Goal: Information Seeking & Learning: Learn about a topic

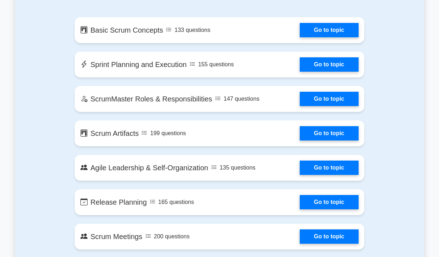
scroll to position [417, 0]
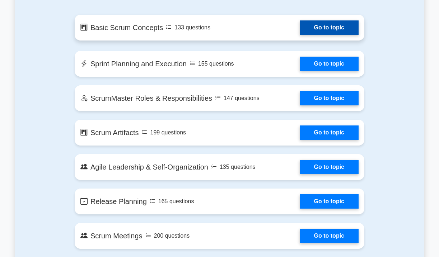
click at [341, 26] on link "Go to topic" at bounding box center [329, 27] width 59 height 14
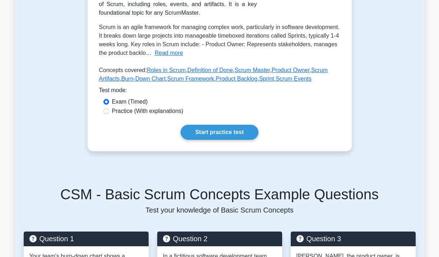
scroll to position [165, 0]
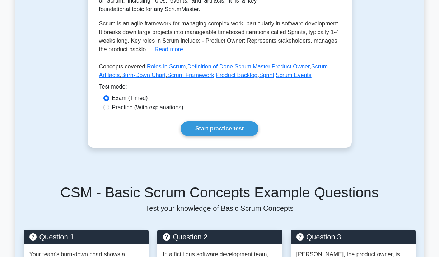
click at [117, 103] on label "Practice (With explanations)" at bounding box center [147, 107] width 71 height 9
click at [109, 105] on input "Practice (With explanations)" at bounding box center [106, 108] width 6 height 6
radio input "true"
click at [235, 121] on link "Start practice test" at bounding box center [219, 128] width 78 height 15
